Goal: Task Accomplishment & Management: Manage account settings

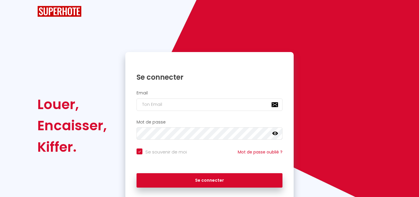
checkbox input "true"
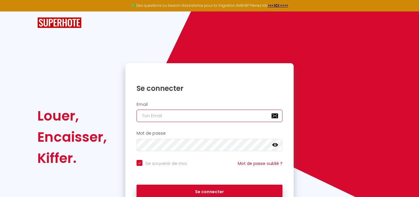
click at [167, 117] on input "email" at bounding box center [209, 116] width 146 height 12
type input "[PERSON_NAME][EMAIL_ADDRESS][DOMAIN_NAME]"
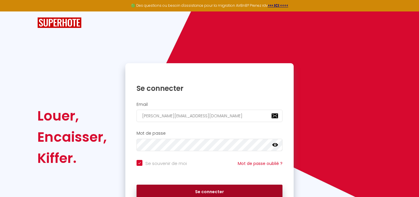
click at [202, 188] on button "Se connecter" at bounding box center [209, 192] width 146 height 15
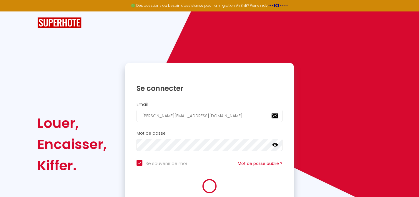
checkbox input "true"
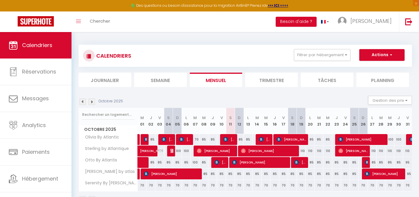
scroll to position [32, 0]
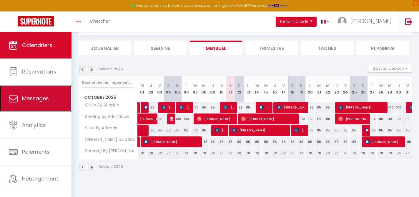
click at [48, 100] on span "Messages" at bounding box center [35, 98] width 27 height 7
select select "message"
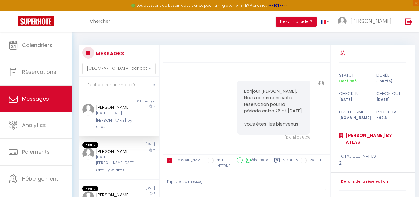
scroll to position [11, 0]
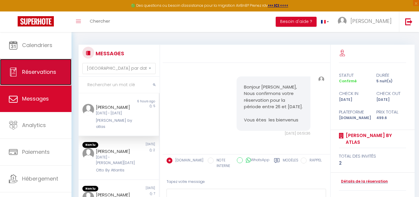
click at [35, 73] on span "Réservations" at bounding box center [39, 71] width 34 height 7
select select "not_cancelled"
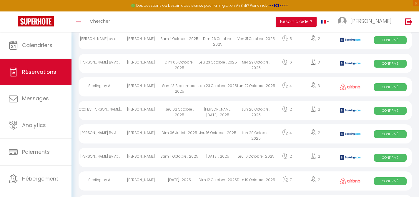
scroll to position [294, 0]
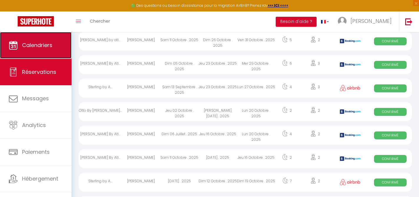
click at [39, 46] on span "Calendriers" at bounding box center [37, 44] width 30 height 7
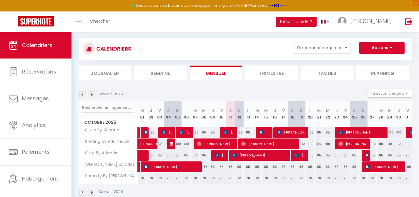
scroll to position [9, 0]
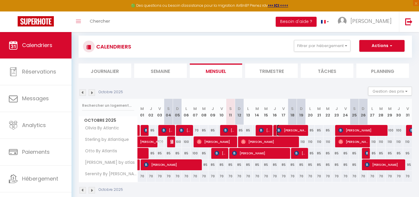
click at [278, 130] on img at bounding box center [278, 130] width 5 height 5
select select "OK"
select select "KO"
select select "0"
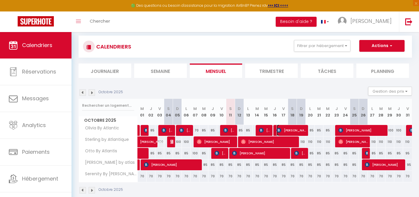
select select "1"
select select
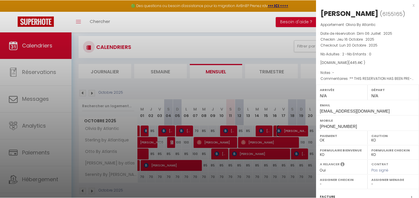
scroll to position [0, 0]
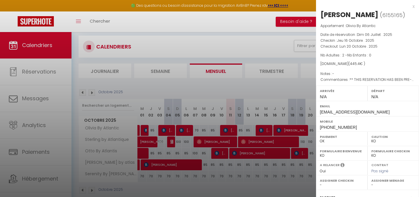
click at [279, 85] on div at bounding box center [209, 98] width 419 height 197
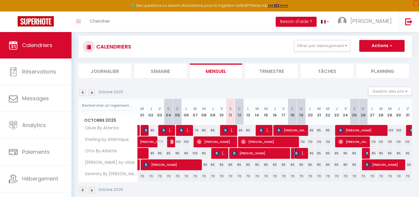
click at [296, 152] on img at bounding box center [296, 153] width 5 height 5
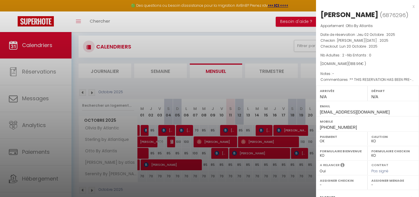
click at [296, 152] on div at bounding box center [209, 98] width 419 height 197
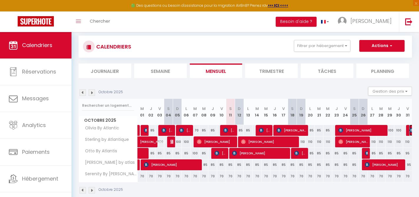
click at [409, 129] on img at bounding box center [411, 130] width 5 height 5
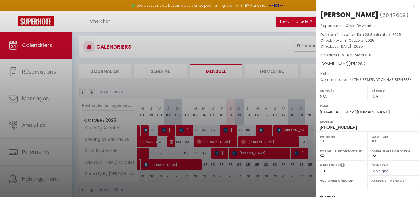
click at [289, 87] on div at bounding box center [209, 98] width 419 height 197
